Goal: Find specific page/section: Find specific page/section

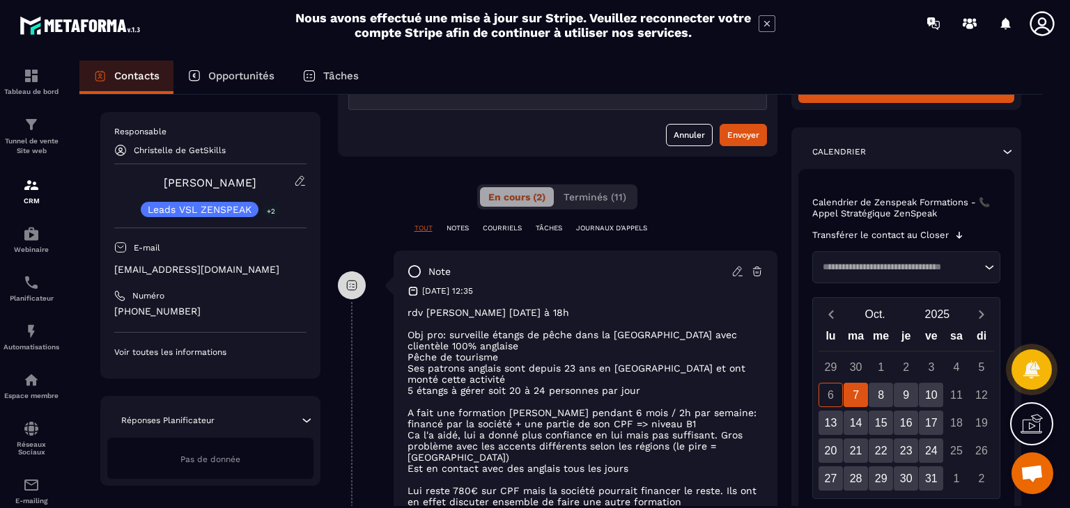
scroll to position [279, 0]
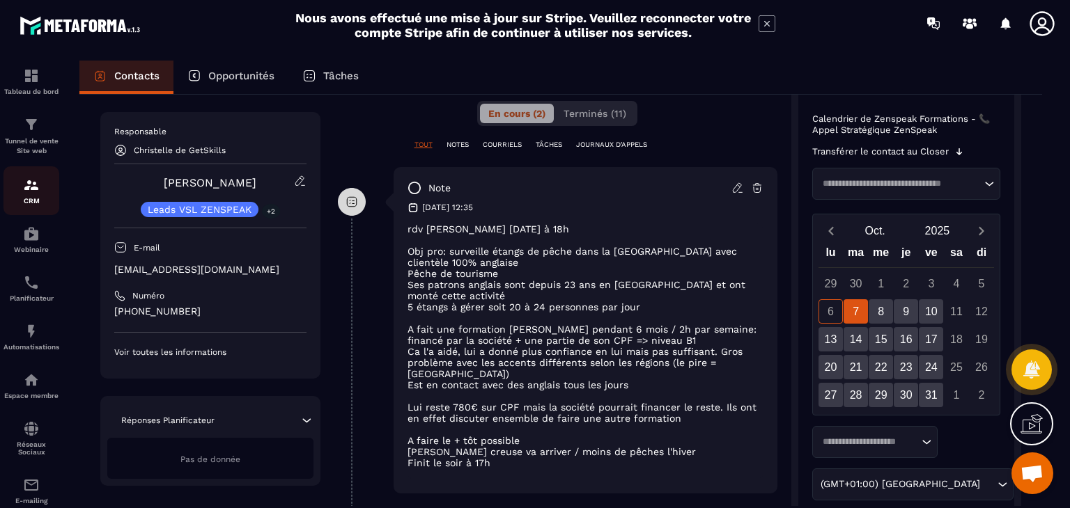
click at [20, 196] on div "CRM" at bounding box center [31, 191] width 56 height 28
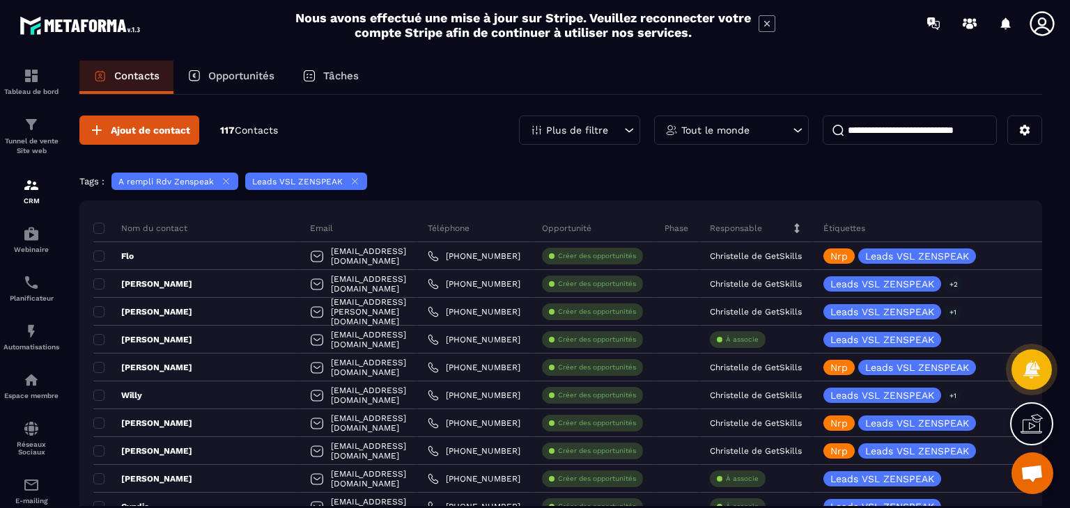
click at [217, 179] on div "A rempli Rdv Zenspeak" at bounding box center [174, 181] width 127 height 17
click at [354, 180] on icon at bounding box center [355, 181] width 10 height 10
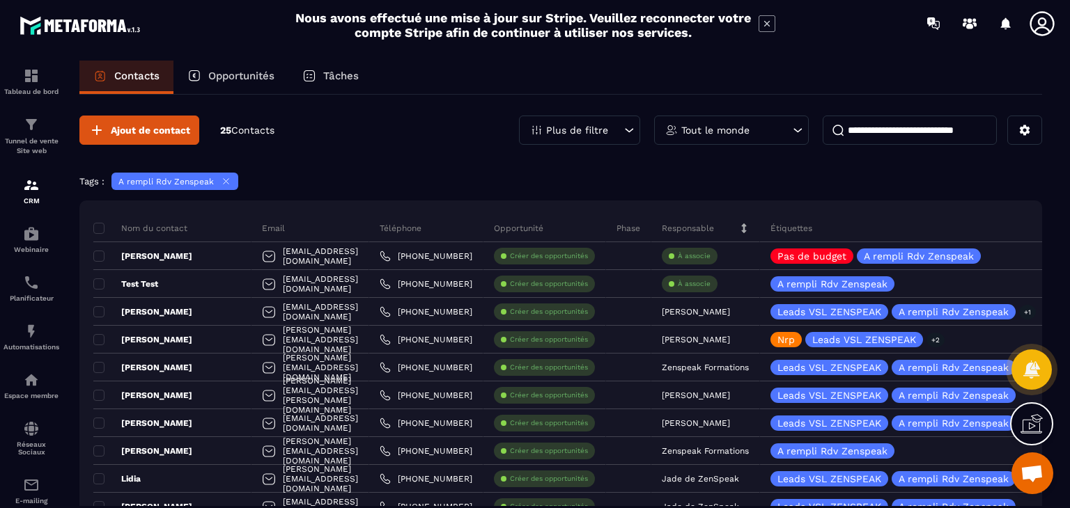
click at [221, 176] on icon at bounding box center [226, 181] width 10 height 10
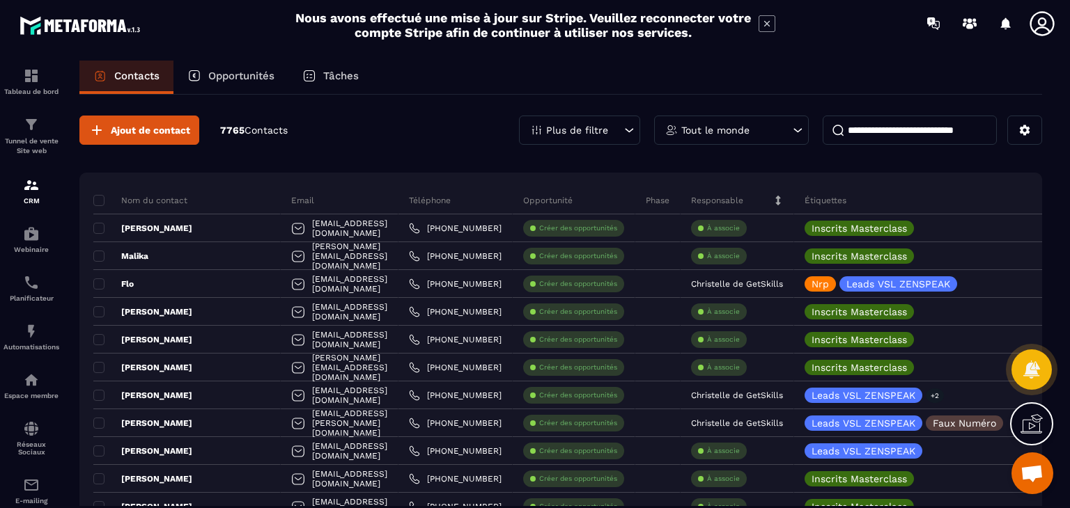
click at [600, 130] on p "Plus de filtre" at bounding box center [577, 130] width 62 height 10
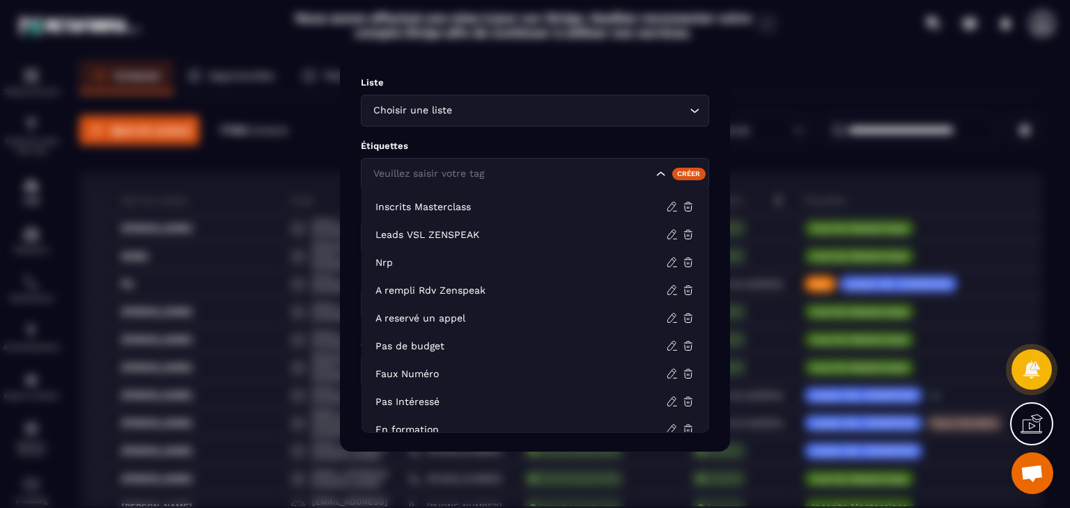
click at [469, 171] on div "Veuillez saisir votre tag" at bounding box center [511, 173] width 286 height 15
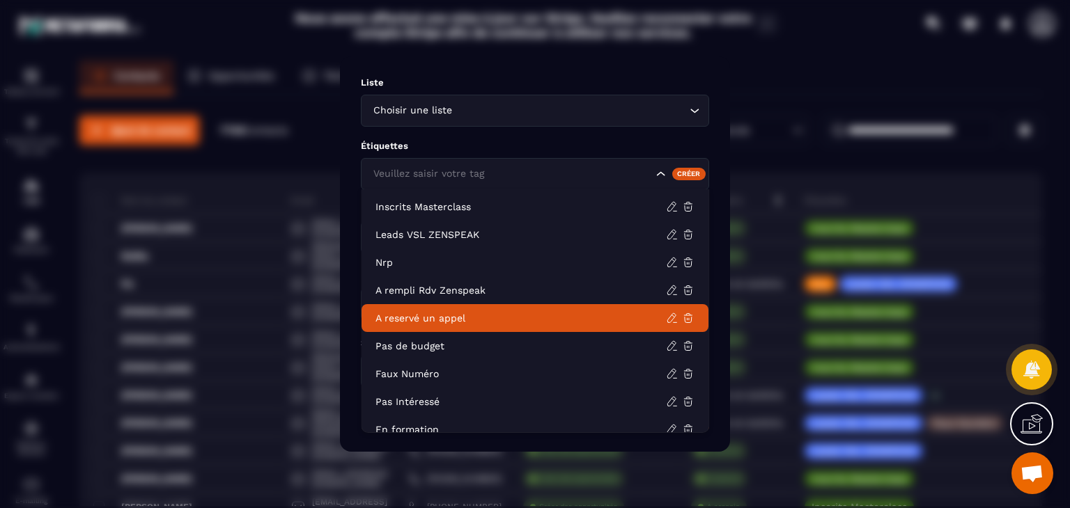
click at [452, 325] on p "A reservé un appel" at bounding box center [520, 318] width 290 height 14
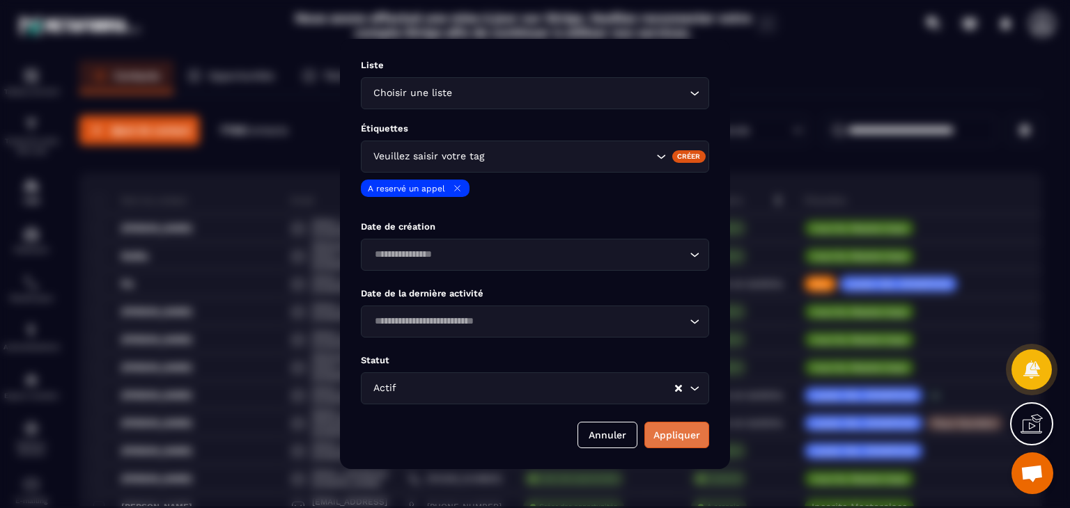
click at [689, 441] on button "Appliquer" at bounding box center [676, 435] width 65 height 26
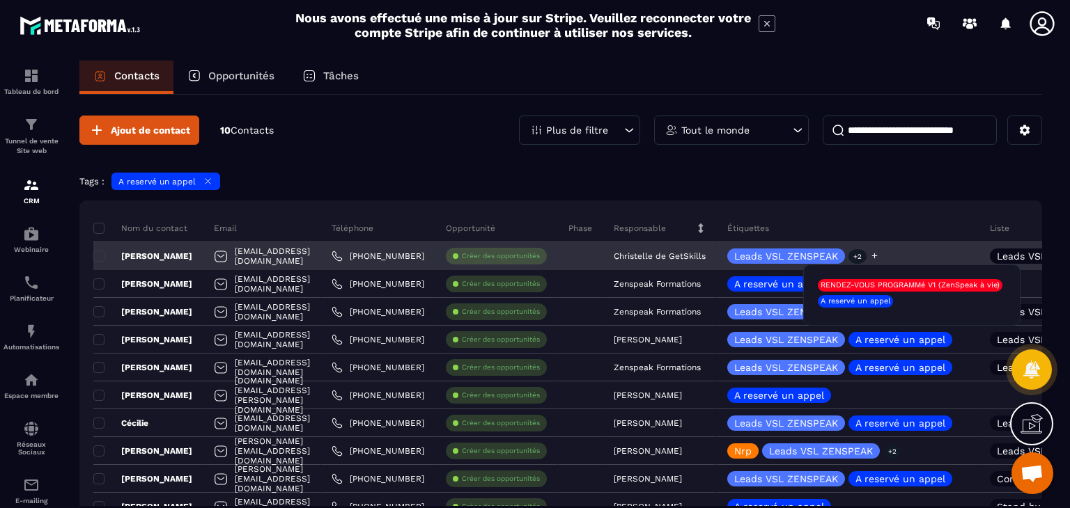
click at [866, 256] on p "+2" at bounding box center [857, 256] width 18 height 15
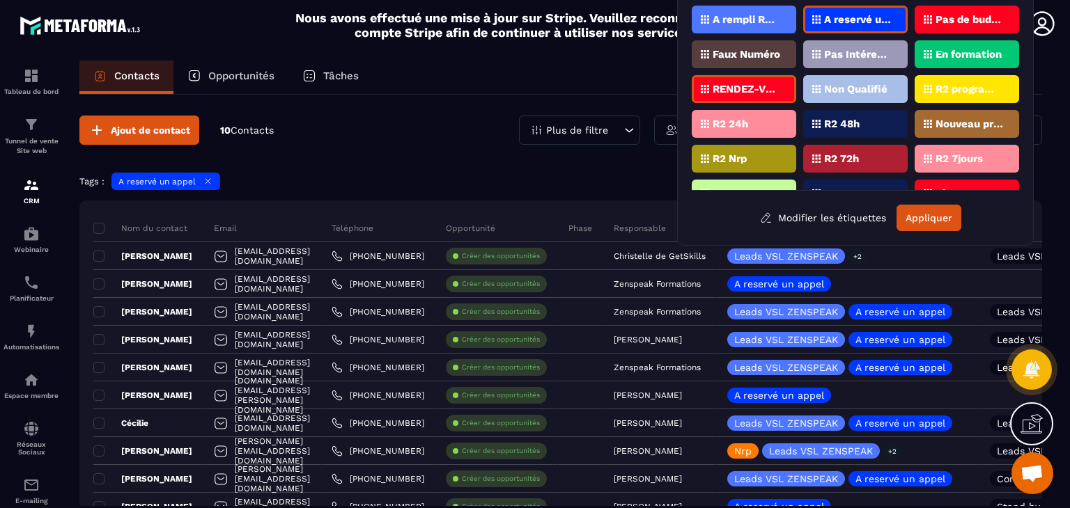
click at [348, 159] on div "Ajout de contact 10 Contacts Plus de filtre Tout le monde Tags : A reservé un […" at bounding box center [560, 359] width 962 height 528
